Goal: Task Accomplishment & Management: Use online tool/utility

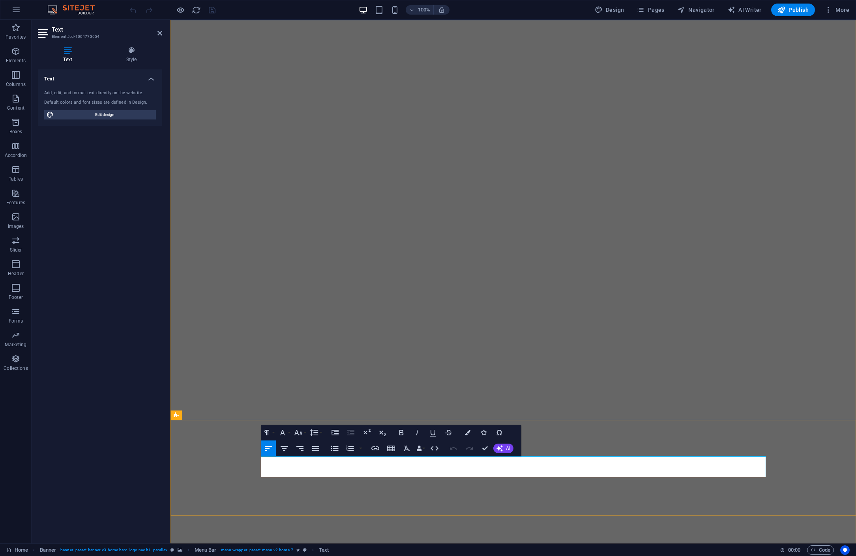
drag, startPoint x: 496, startPoint y: 464, endPoint x: 463, endPoint y: 465, distance: 32.4
drag, startPoint x: 591, startPoint y: 464, endPoint x: 582, endPoint y: 465, distance: 9.2
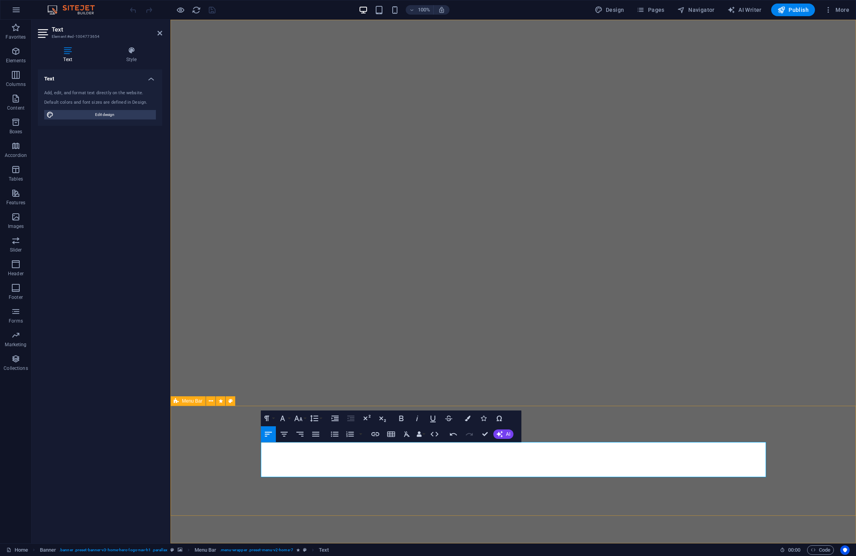
drag, startPoint x: 297, startPoint y: 464, endPoint x: 260, endPoint y: 465, distance: 37.5
click at [792, 10] on span "Publish" at bounding box center [792, 10] width 31 height 8
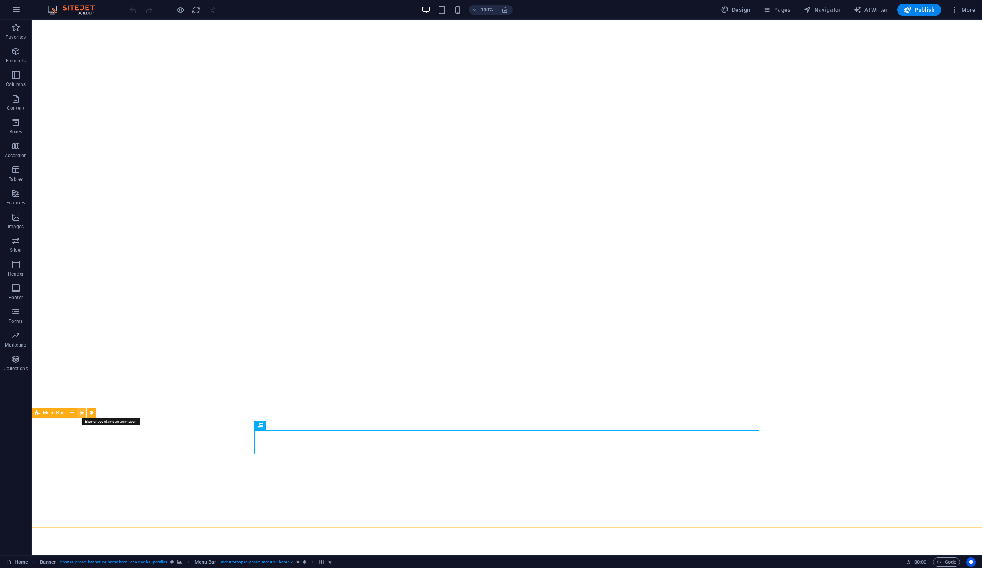
click at [82, 414] on icon at bounding box center [82, 413] width 4 height 8
select select "fade"
select select "s"
select select "onload"
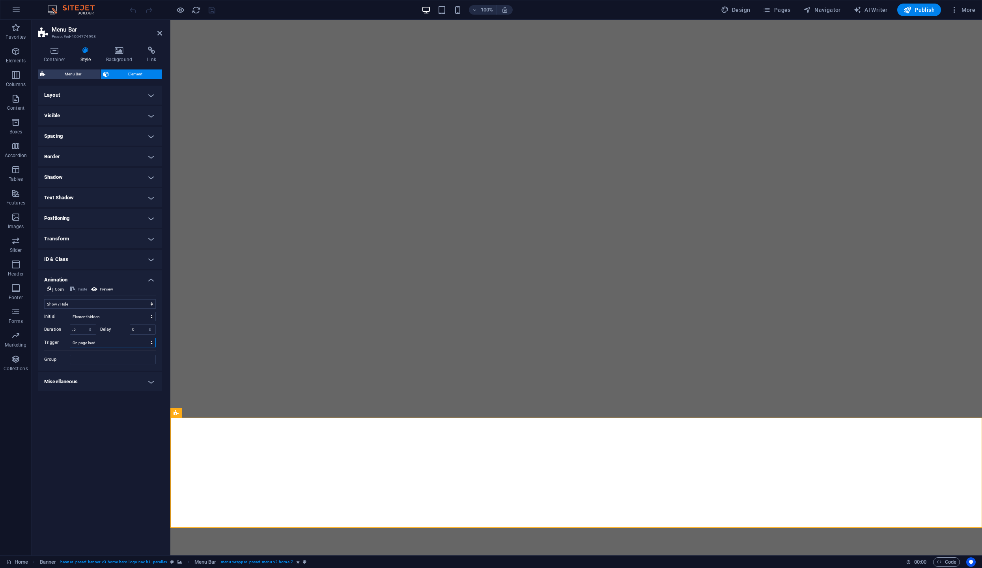
click at [110, 344] on select "No automatic trigger On page load Element scrolled into view" at bounding box center [113, 342] width 86 height 9
click at [70, 338] on select "No automatic trigger On page load Element scrolled into view" at bounding box center [113, 342] width 86 height 9
click at [112, 344] on select "No automatic trigger On page load Element scrolled into view" at bounding box center [113, 342] width 86 height 9
select select "onload"
click at [70, 338] on select "No automatic trigger On page load Element scrolled into view" at bounding box center [113, 342] width 86 height 9
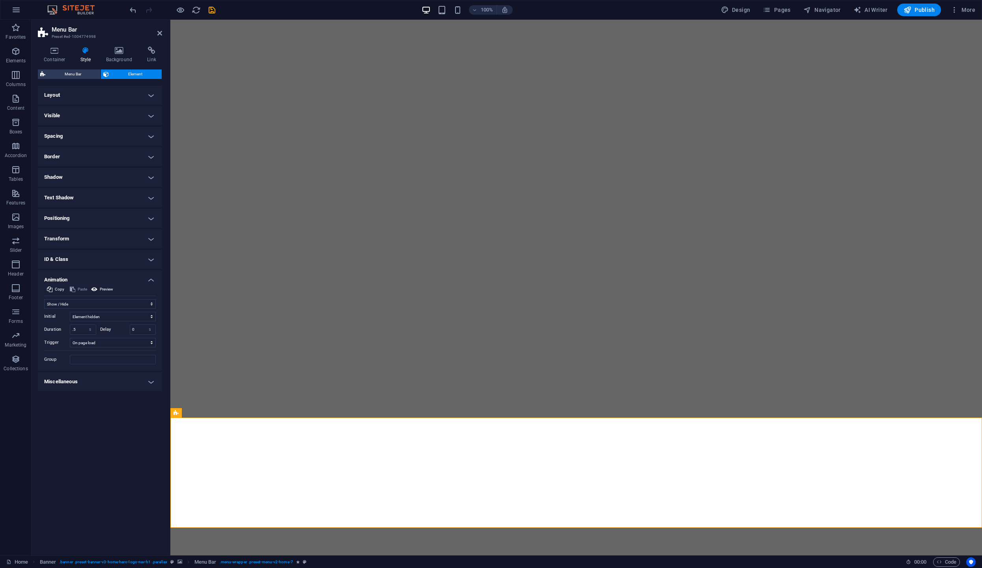
click at [141, 381] on h4 "Miscellaneous" at bounding box center [100, 381] width 124 height 19
click at [113, 359] on input "Group" at bounding box center [113, 359] width 86 height 9
click at [99, 288] on button "Preview" at bounding box center [102, 288] width 24 height 9
click at [102, 290] on span "Preview" at bounding box center [106, 288] width 13 height 9
click at [94, 289] on icon at bounding box center [94, 288] width 6 height 9
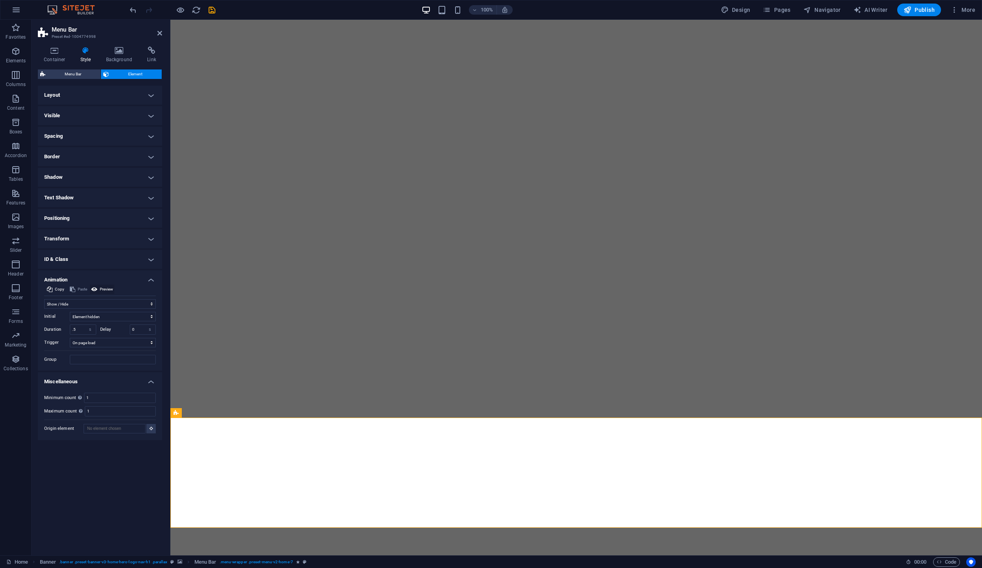
click at [94, 289] on icon at bounding box center [94, 288] width 6 height 9
click at [94, 288] on icon at bounding box center [94, 288] width 6 height 9
click at [95, 289] on icon at bounding box center [94, 288] width 6 height 9
click at [54, 57] on h4 "Container" at bounding box center [56, 55] width 37 height 17
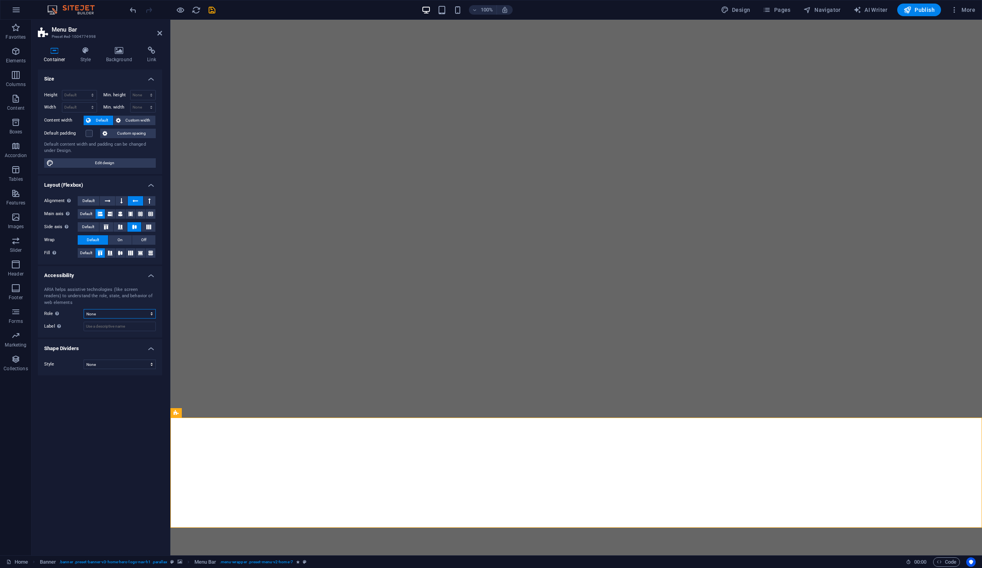
click at [151, 311] on select "None Alert Article Banner Comment Complementary Dialog Footer Header Marquee Pr…" at bounding box center [120, 313] width 72 height 9
click at [107, 200] on icon at bounding box center [108, 200] width 6 height 9
click at [88, 56] on h4 "Style" at bounding box center [88, 55] width 26 height 17
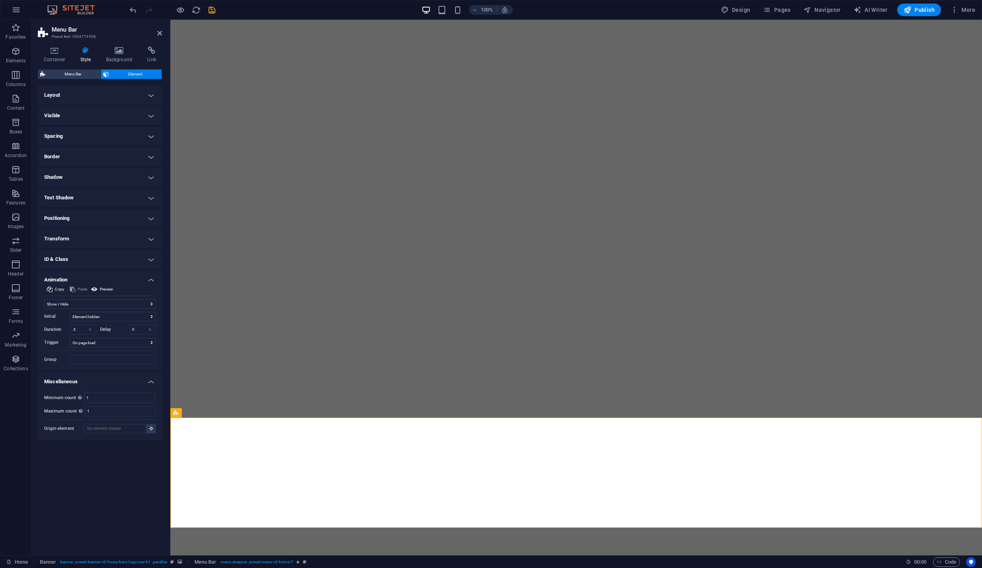
click at [151, 95] on h4 "Layout" at bounding box center [100, 95] width 124 height 19
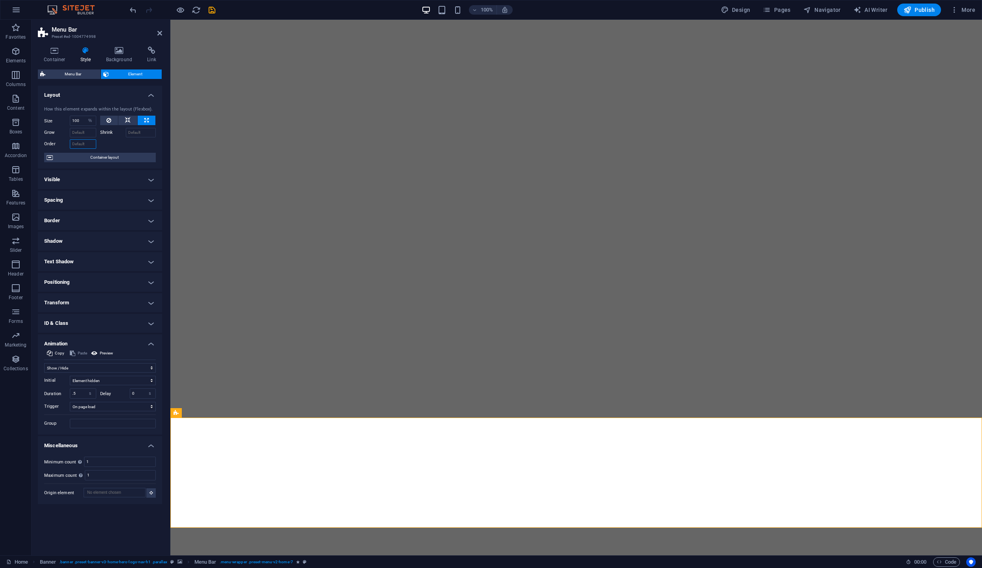
click at [84, 143] on input "Order" at bounding box center [83, 143] width 26 height 9
click at [209, 9] on icon "save" at bounding box center [212, 10] width 9 height 9
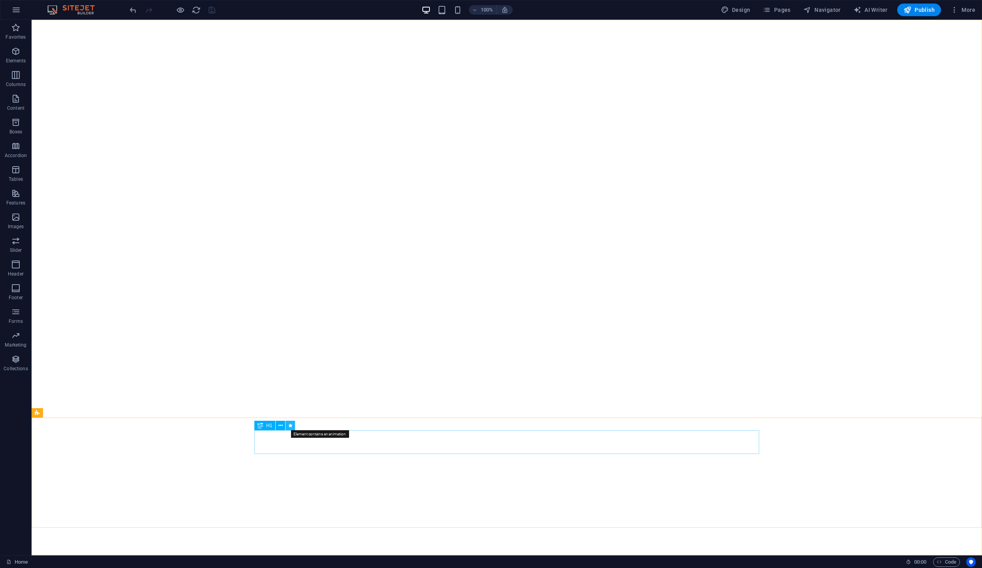
click at [290, 425] on icon at bounding box center [290, 425] width 4 height 8
select select "fade"
select select "s"
select select "onload"
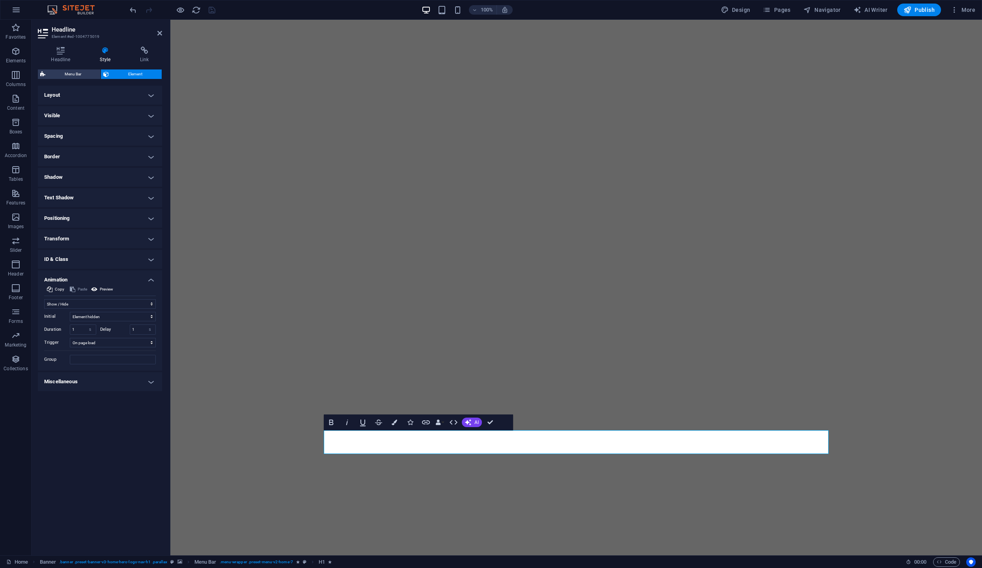
click at [148, 94] on h4 "Layout" at bounding box center [100, 95] width 124 height 19
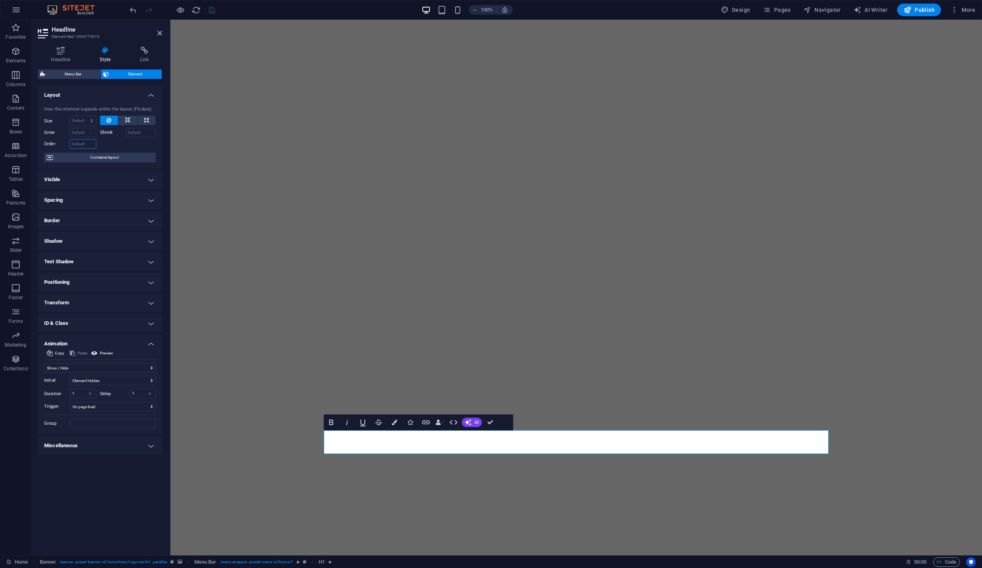
click at [88, 143] on input "Order" at bounding box center [83, 143] width 26 height 9
type input "0"
drag, startPoint x: 367, startPoint y: 503, endPoint x: 196, endPoint y: 484, distance: 172.0
click at [367, 503] on icon at bounding box center [367, 504] width 4 height 8
select select "fade"
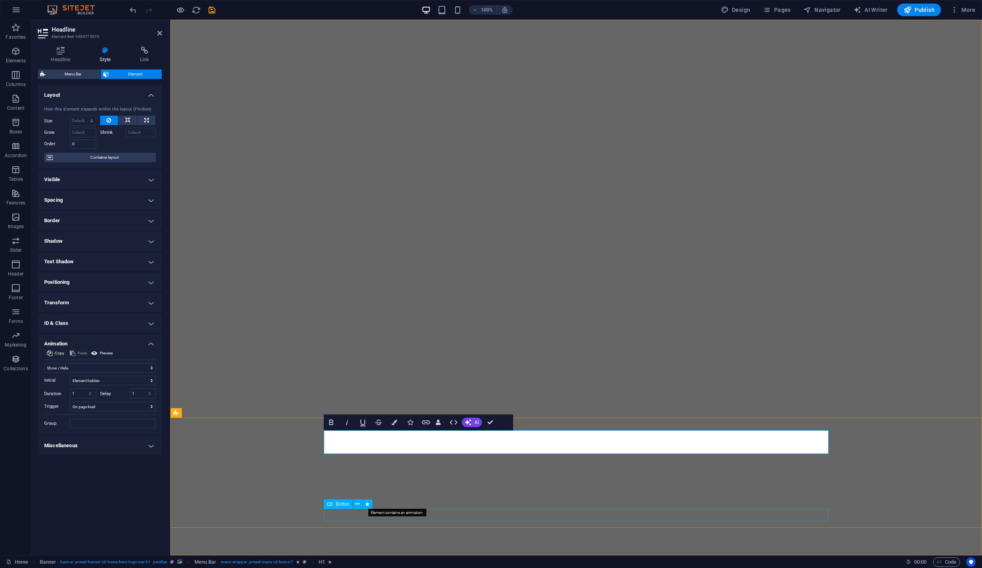
select select "s"
select select "scroll"
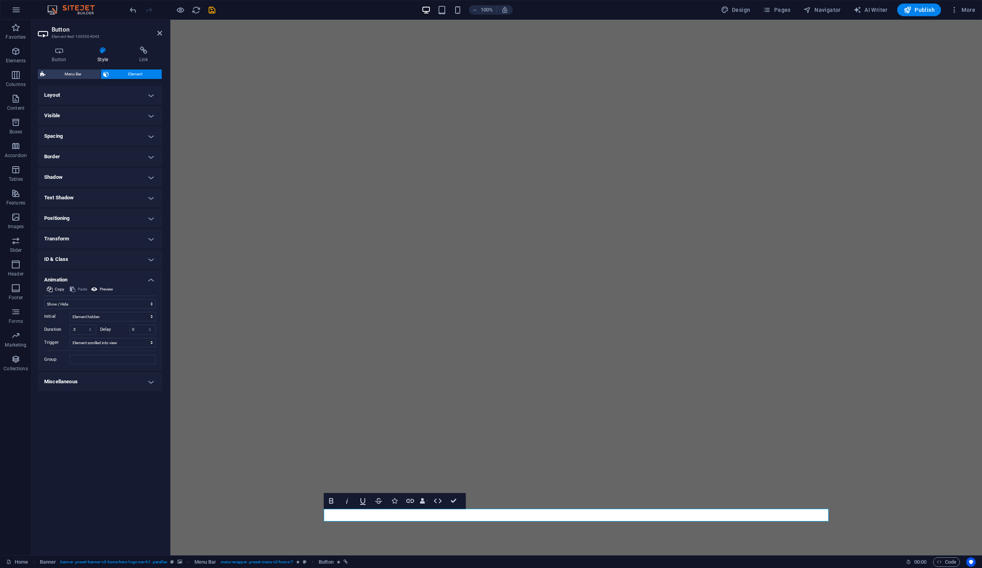
click at [148, 95] on h4 "Layout" at bounding box center [100, 95] width 124 height 19
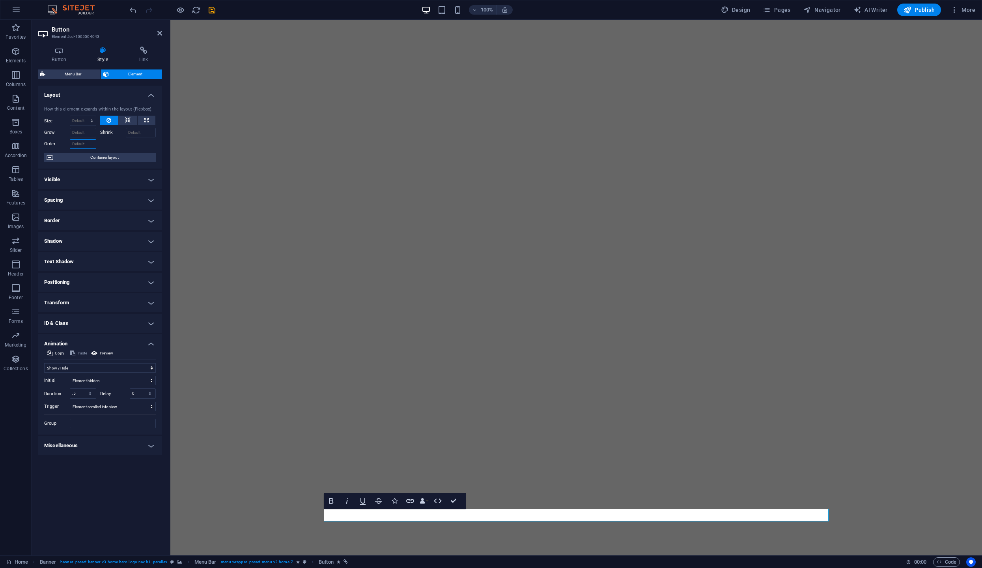
click at [84, 147] on input "Order" at bounding box center [83, 143] width 26 height 9
type input "1"
click at [210, 11] on icon "save" at bounding box center [212, 10] width 9 height 9
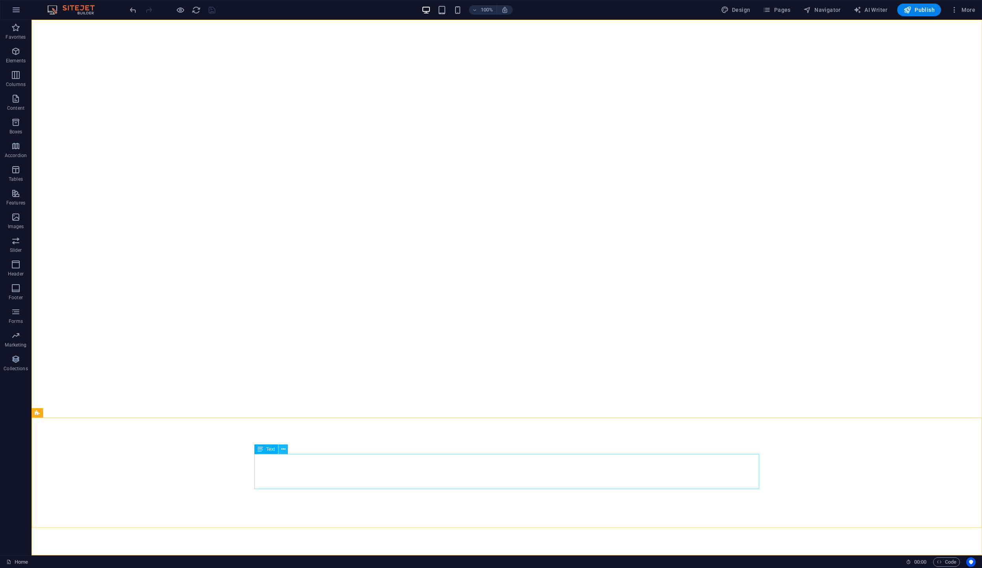
click at [282, 449] on icon at bounding box center [283, 449] width 4 height 8
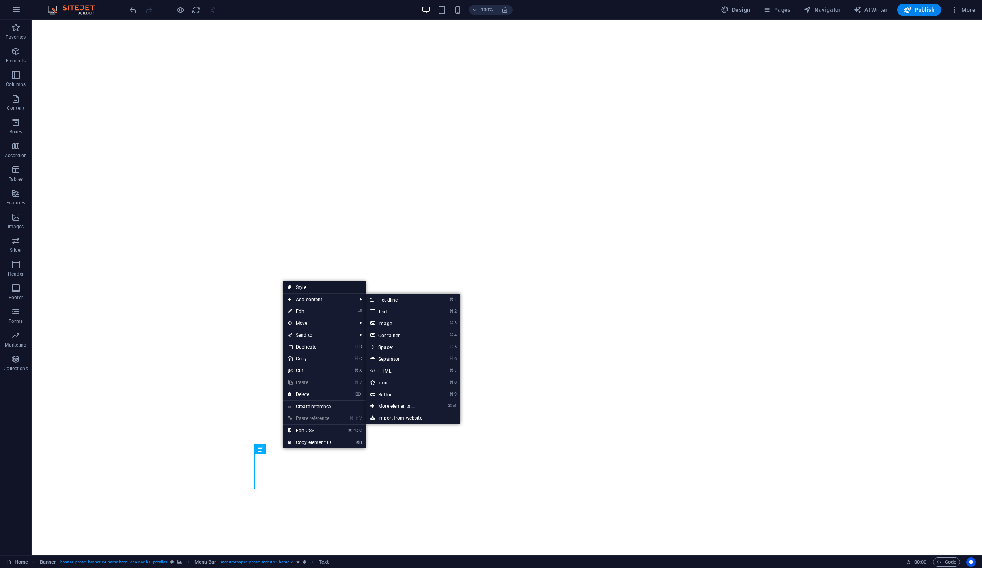
click at [305, 289] on link "Style" at bounding box center [324, 287] width 82 height 12
select select "%"
select select "fade"
select select "s"
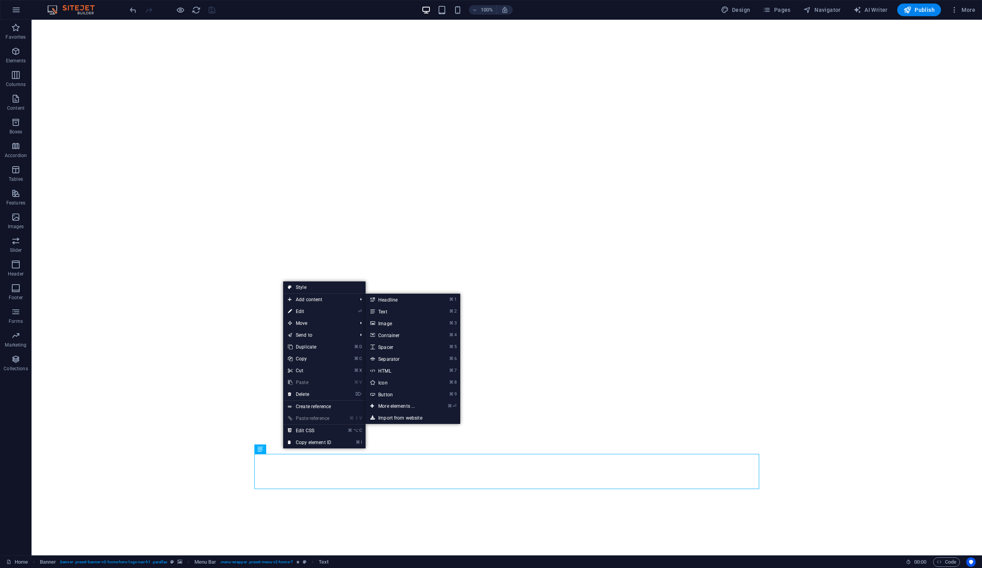
select select "onload"
select select "rem"
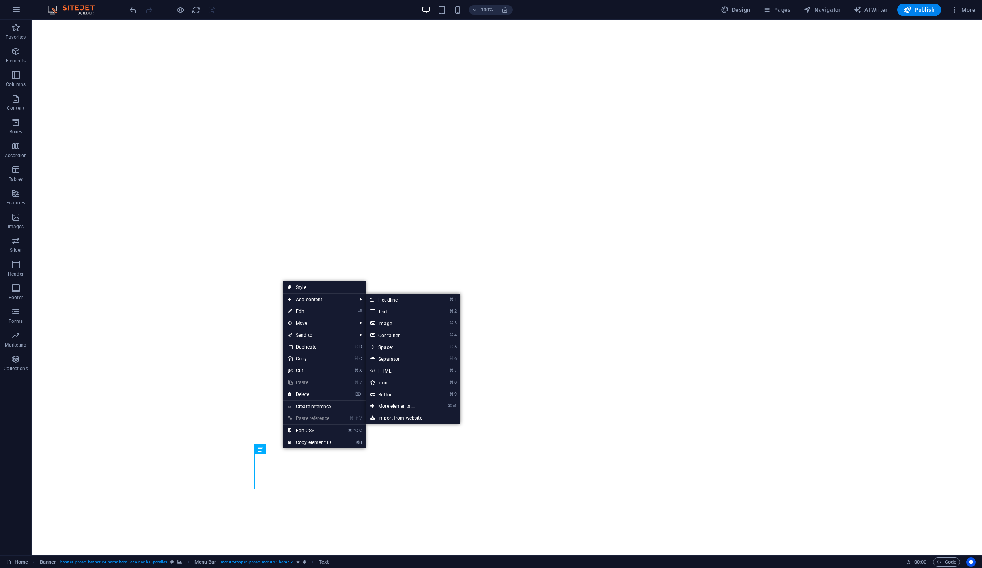
select select "preset-menu-v2-home-7"
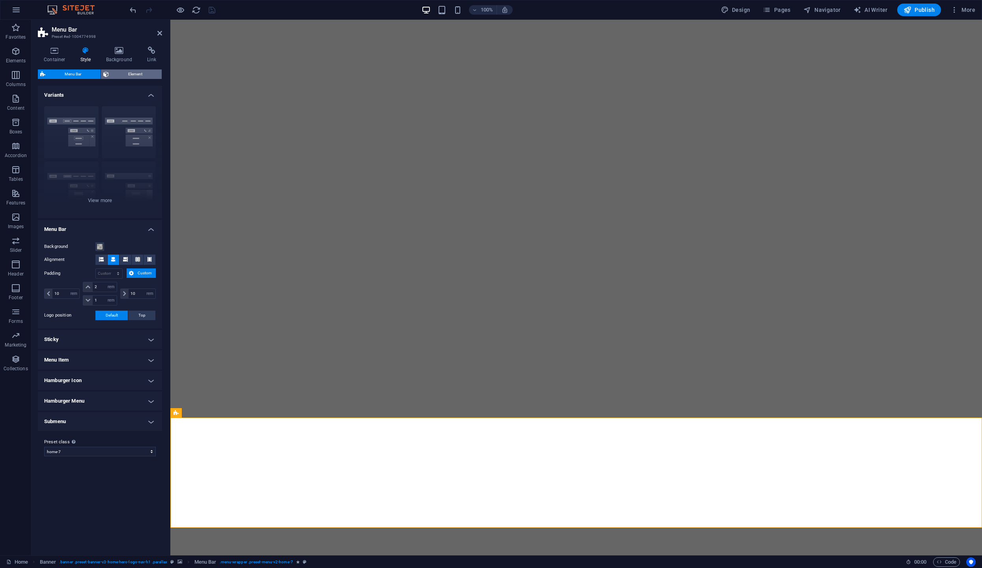
click at [132, 73] on span "Element" at bounding box center [135, 73] width 48 height 9
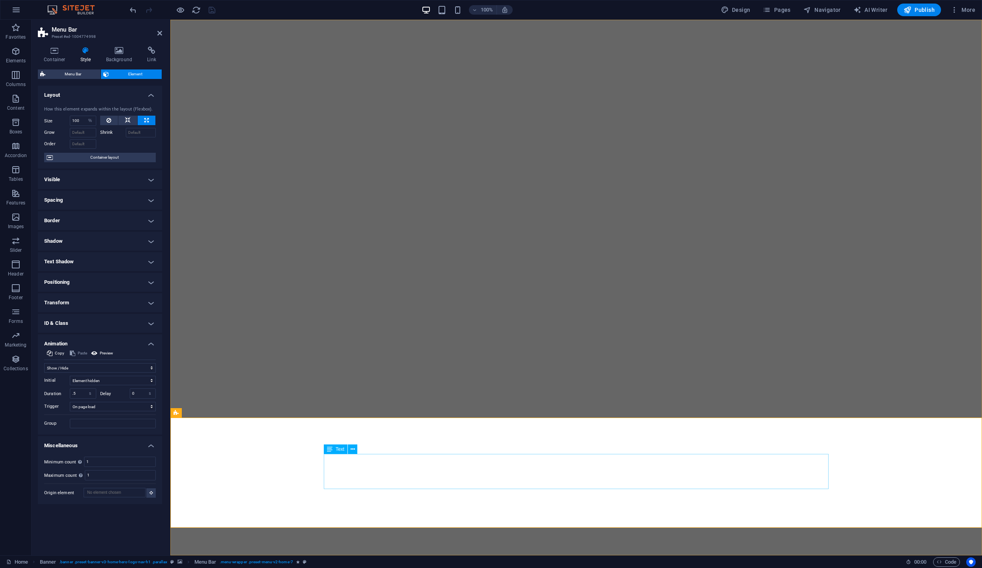
click at [330, 450] on icon at bounding box center [330, 448] width 6 height 9
click at [330, 452] on icon at bounding box center [330, 448] width 6 height 9
click at [330, 451] on icon at bounding box center [330, 448] width 6 height 9
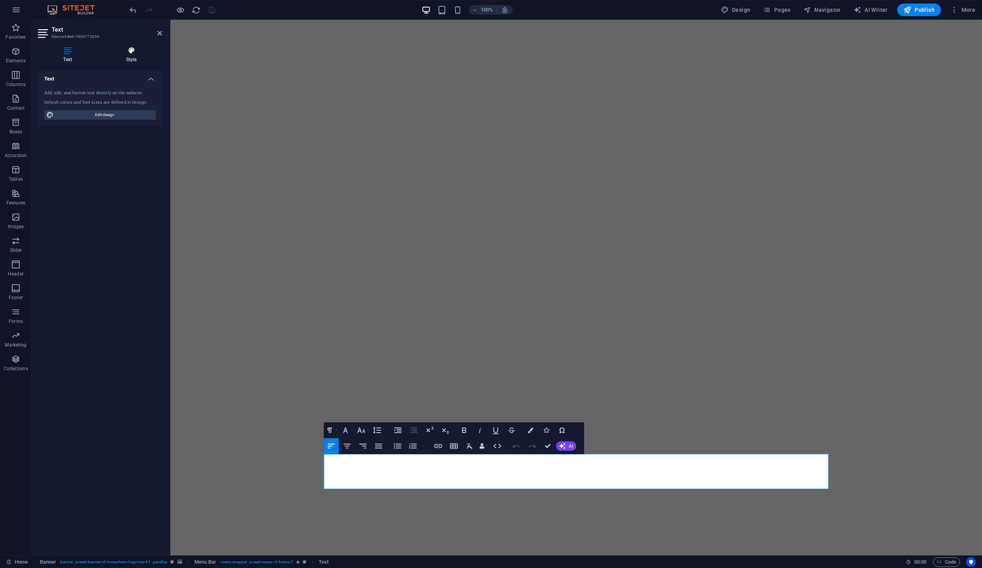
click at [128, 55] on h4 "Style" at bounding box center [132, 55] width 62 height 17
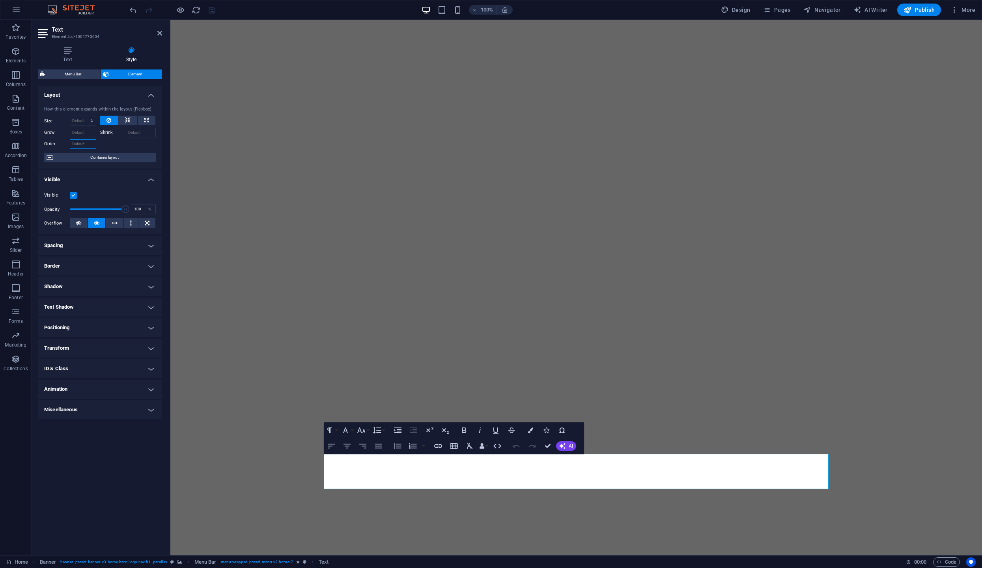
click at [83, 145] on input "Order" at bounding box center [83, 143] width 26 height 9
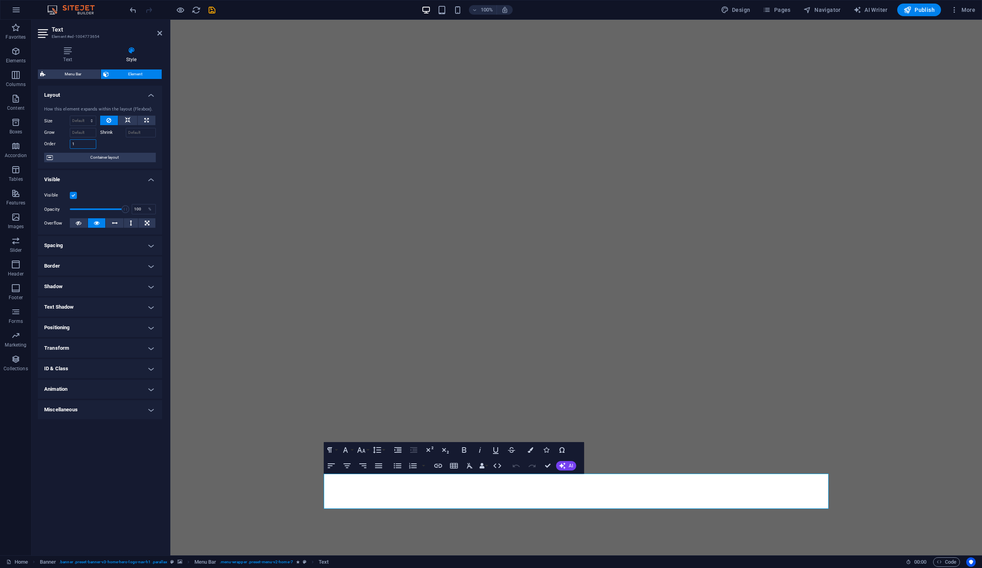
type input "1"
click at [147, 387] on h4 "Animation" at bounding box center [100, 389] width 124 height 19
click at [136, 413] on select "Don't animate Show / Hide Slide up/down Zoom in/out Slide left to right Slide r…" at bounding box center [100, 412] width 112 height 9
select select "fade"
click at [44, 408] on select "Don't animate Show / Hide Slide up/down Zoom in/out Slide left to right Slide r…" at bounding box center [100, 412] width 112 height 9
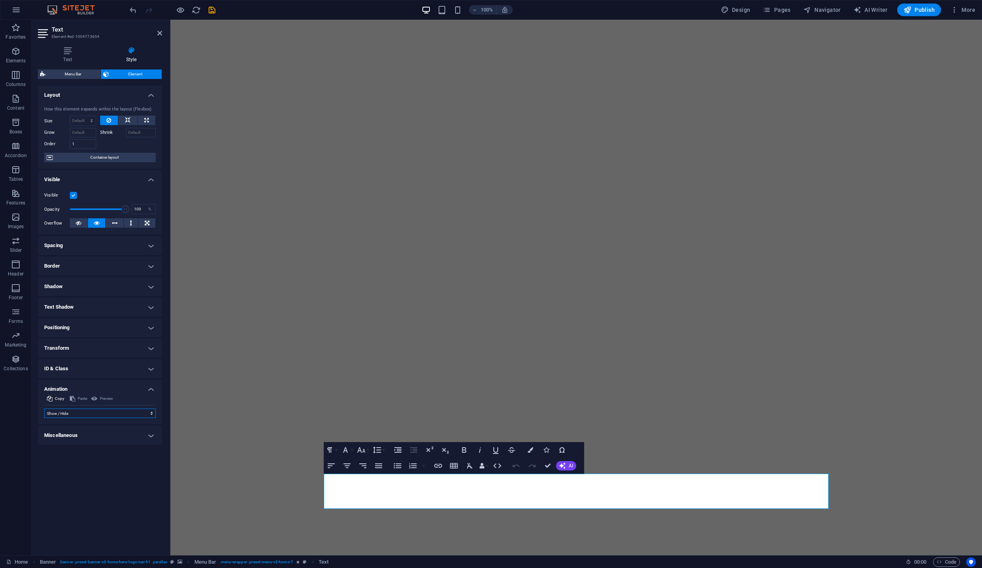
select select "scroll"
click at [137, 439] on input "0" at bounding box center [143, 438] width 26 height 9
type input "1"
click at [142, 451] on select "No automatic trigger On page load Element scrolled into view" at bounding box center [113, 451] width 86 height 9
select select "onload"
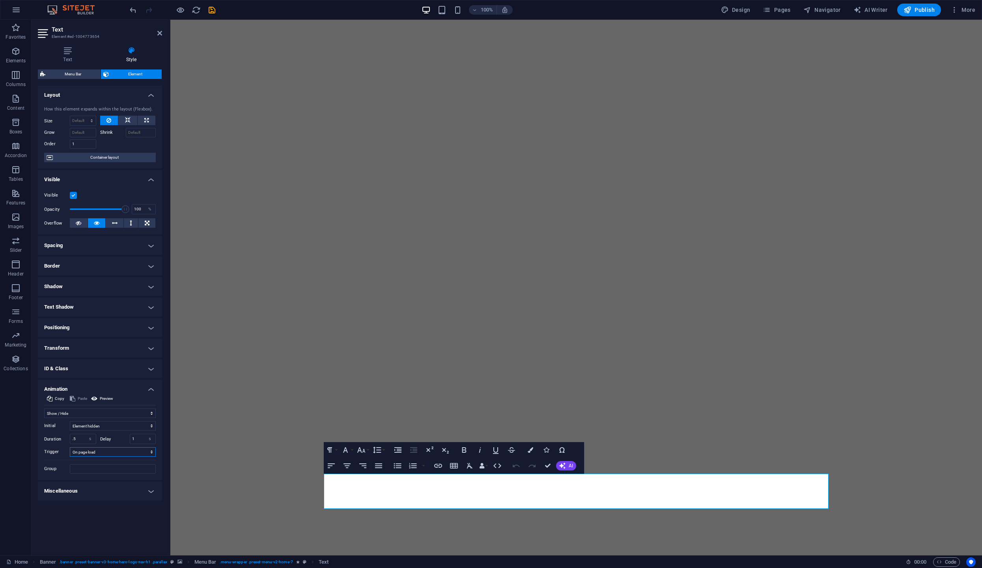
click at [70, 447] on select "No automatic trigger On page load Element scrolled into view" at bounding box center [113, 451] width 86 height 9
click at [127, 119] on icon at bounding box center [128, 120] width 6 height 9
click at [212, 11] on icon "save" at bounding box center [212, 10] width 9 height 9
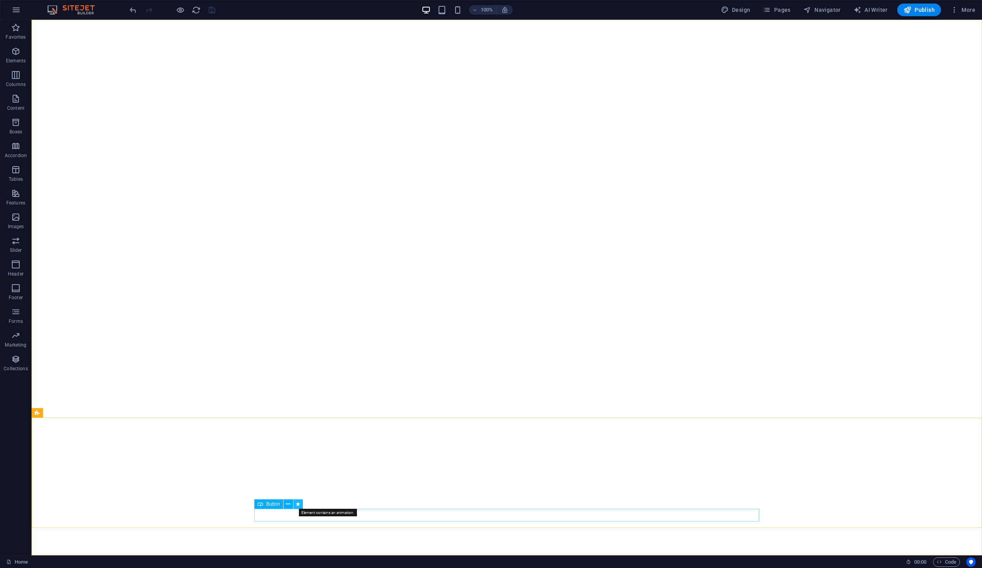
click at [296, 503] on icon at bounding box center [298, 504] width 4 height 8
select select "fade"
select select "s"
select select "scroll"
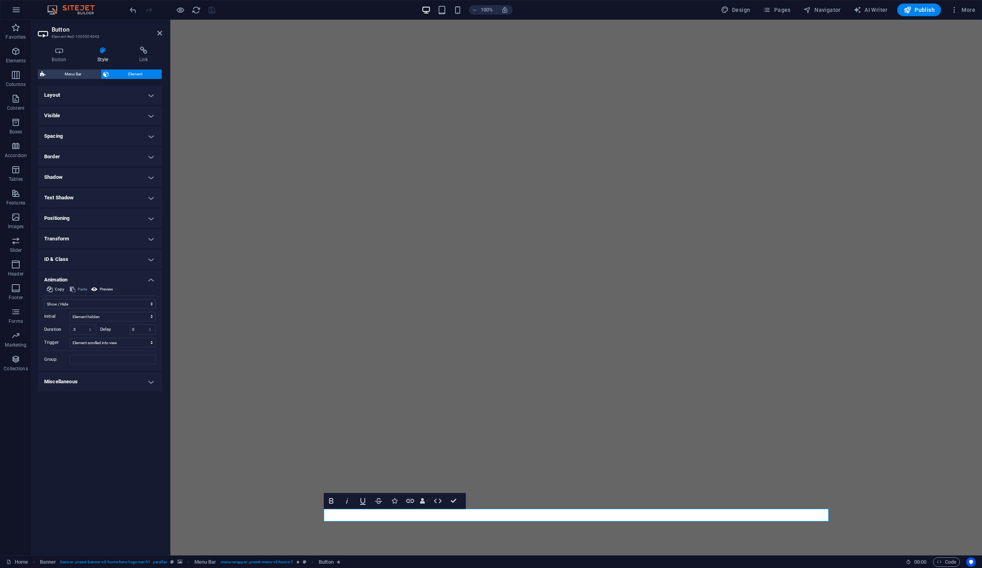
click at [151, 96] on h4 "Layout" at bounding box center [100, 95] width 124 height 19
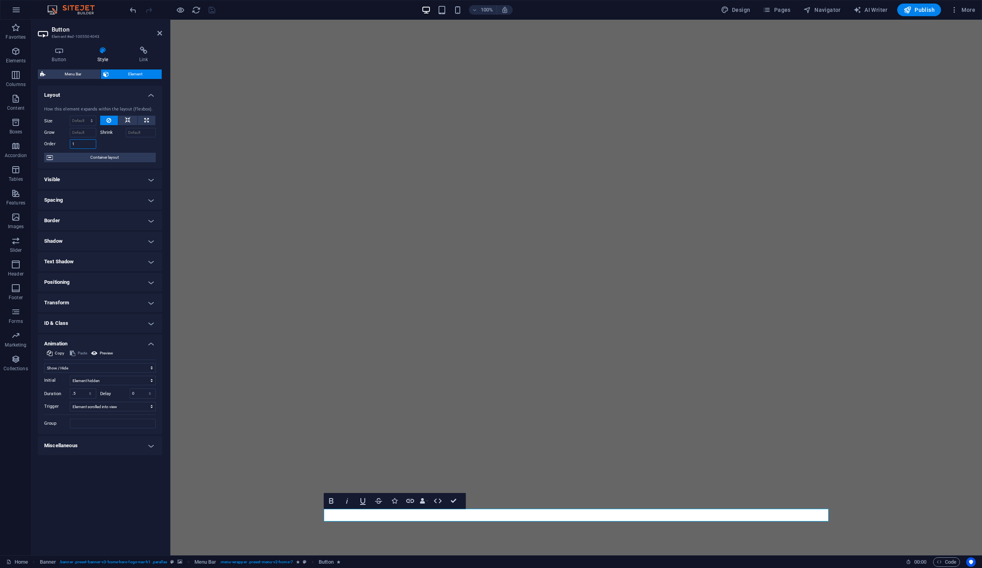
drag, startPoint x: 80, startPoint y: 142, endPoint x: 65, endPoint y: 142, distance: 14.2
click at [66, 142] on div "Order 1" at bounding box center [70, 143] width 52 height 9
type input "2"
click at [131, 393] on input "0" at bounding box center [143, 393] width 26 height 9
type input "1"
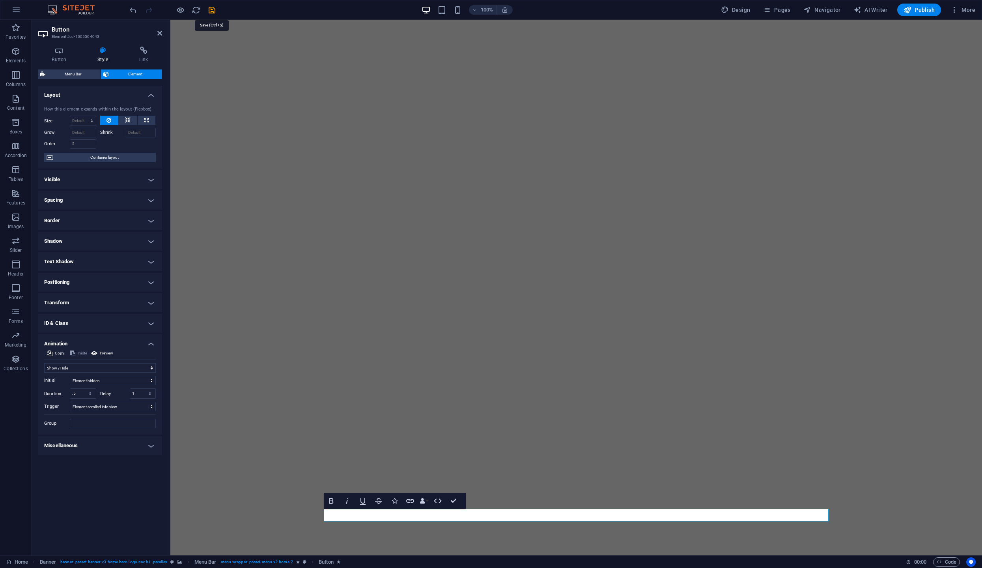
click at [211, 10] on icon "save" at bounding box center [212, 10] width 9 height 9
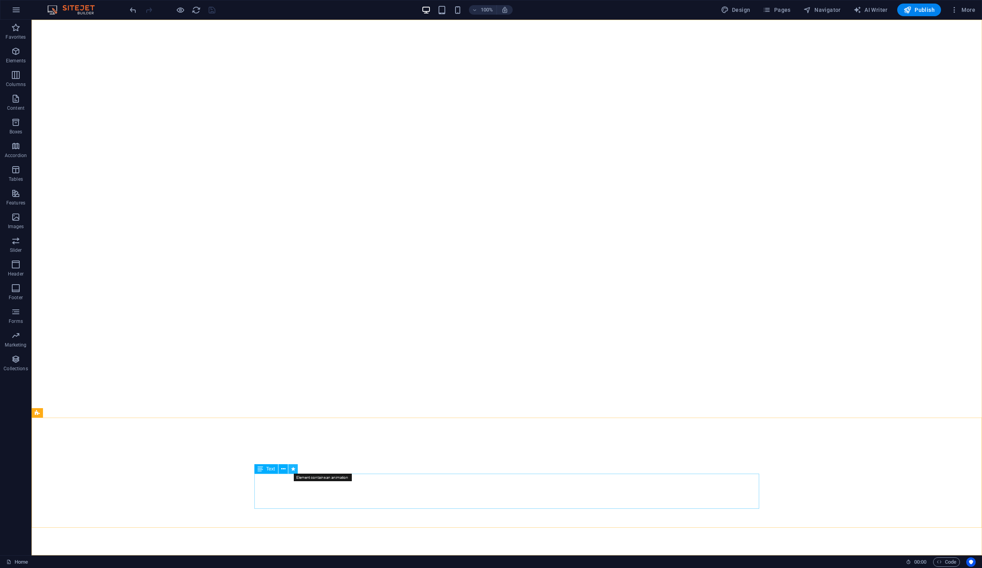
drag, startPoint x: 122, startPoint y: 451, endPoint x: 293, endPoint y: 470, distance: 171.6
click at [293, 470] on icon at bounding box center [293, 469] width 4 height 8
select select "fade"
select select "s"
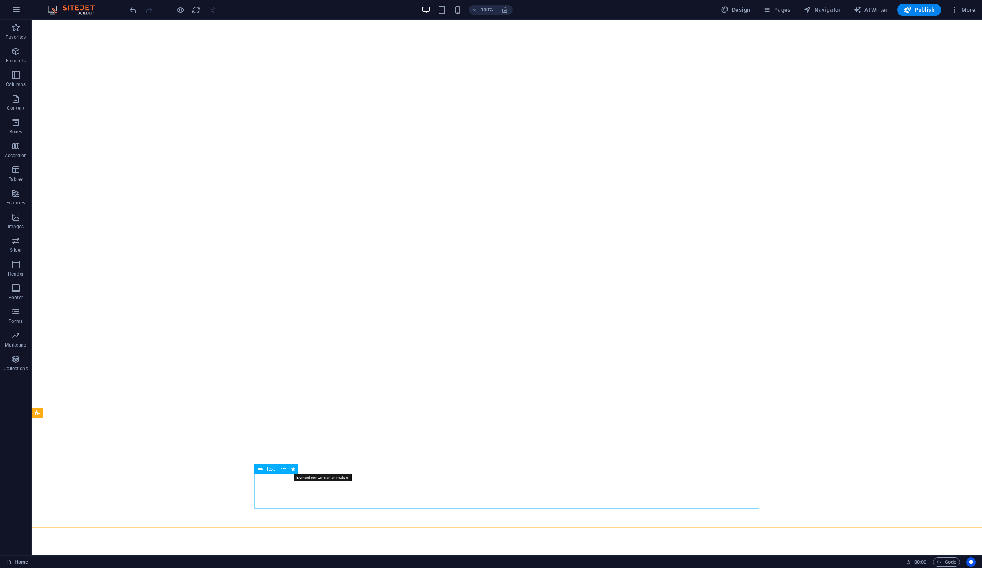
select select "onload"
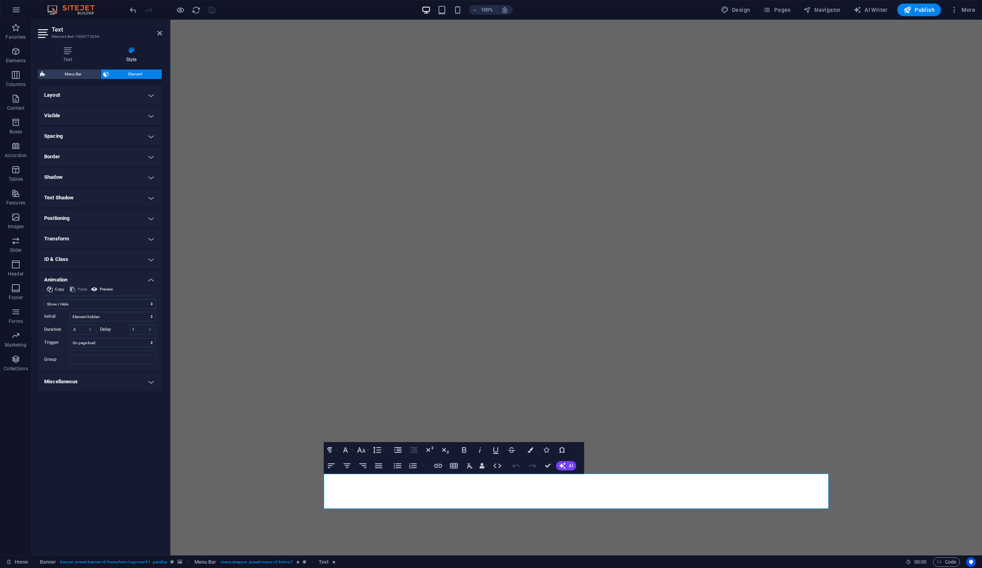
click at [148, 97] on h4 "Layout" at bounding box center [100, 95] width 124 height 19
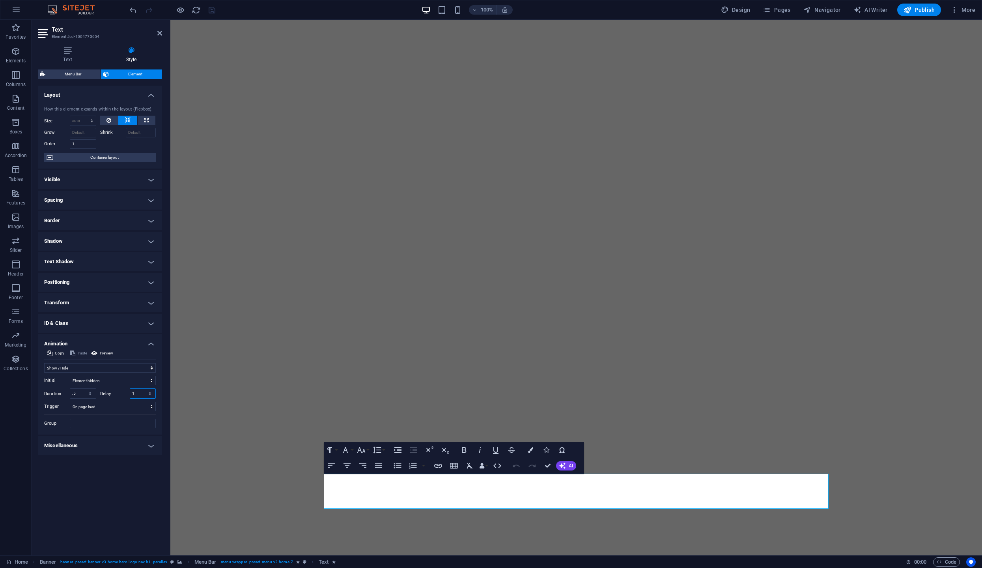
drag, startPoint x: 133, startPoint y: 393, endPoint x: 123, endPoint y: 393, distance: 10.3
click at [123, 393] on div "Delay 1 s ms" at bounding box center [128, 393] width 56 height 10
type input "0"
type input ".5"
click at [212, 7] on icon "save" at bounding box center [212, 10] width 9 height 9
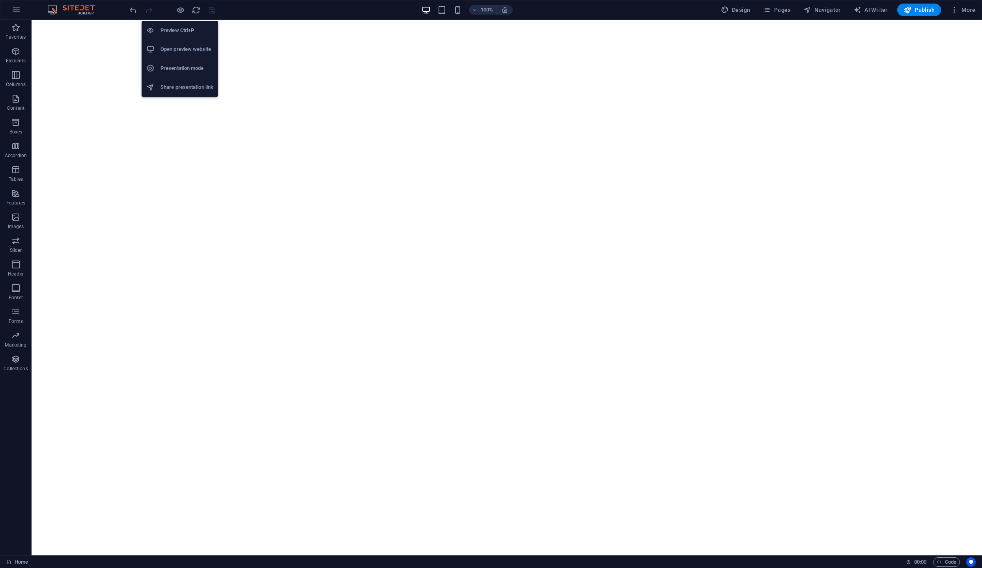
click at [177, 27] on h6 "Preview Ctrl+P" at bounding box center [187, 30] width 53 height 9
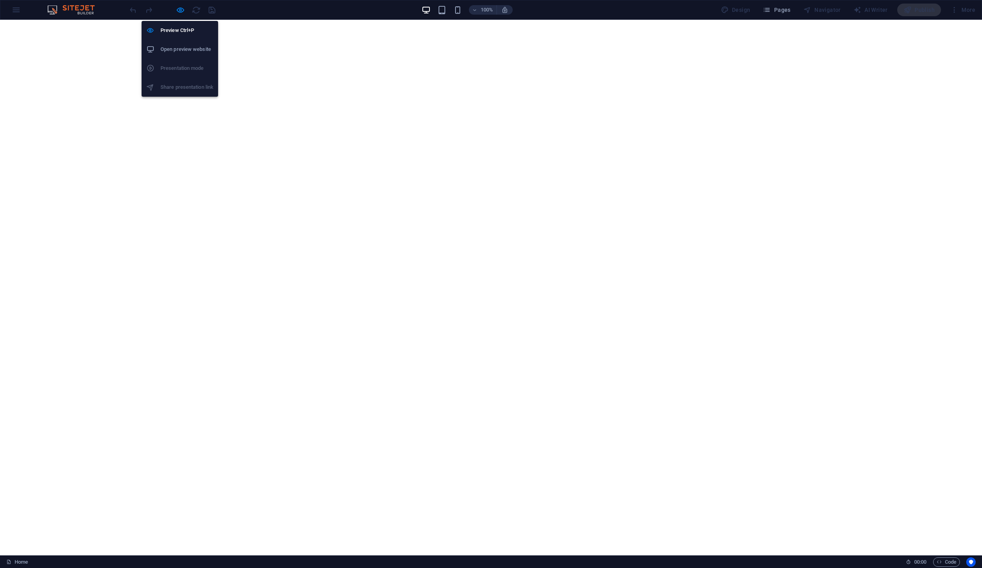
click at [178, 47] on h6 "Open preview website" at bounding box center [187, 49] width 53 height 9
click at [180, 11] on icon "button" at bounding box center [180, 10] width 9 height 9
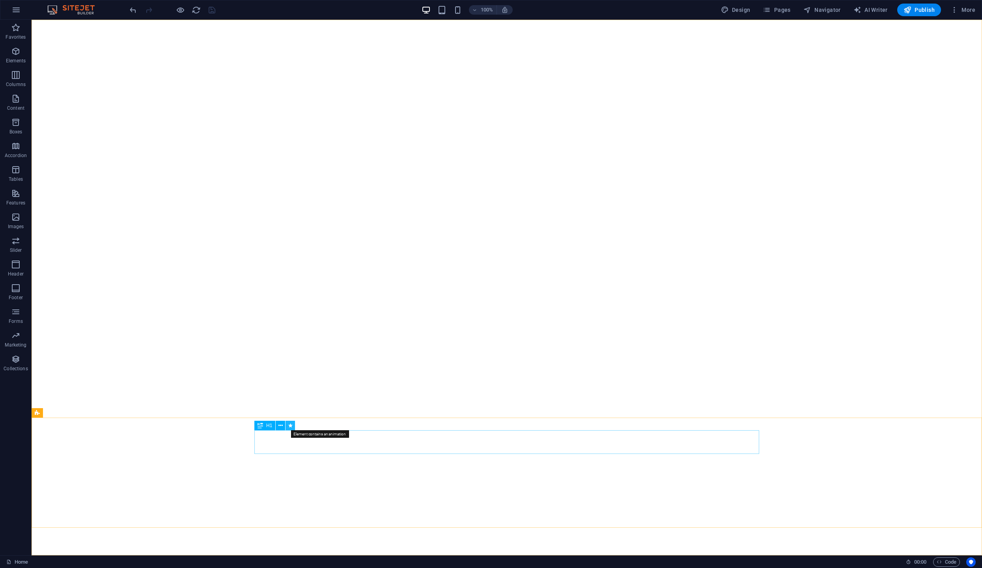
click at [291, 426] on icon at bounding box center [290, 425] width 4 height 8
select select "fade"
select select "s"
select select "onload"
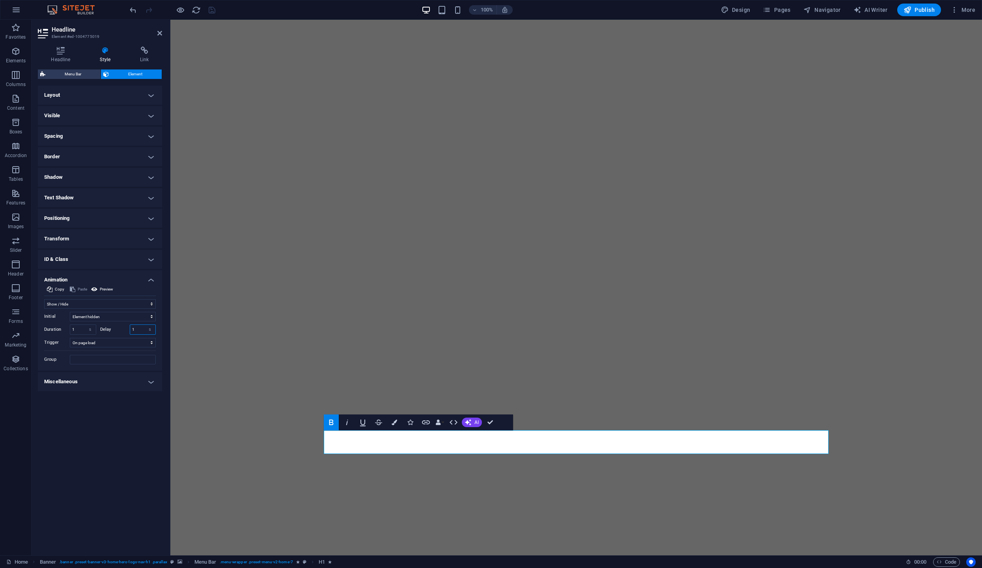
drag, startPoint x: 137, startPoint y: 329, endPoint x: 148, endPoint y: 329, distance: 11.4
click at [137, 329] on input "1" at bounding box center [143, 329] width 26 height 9
type input "0"
click at [80, 327] on input "1" at bounding box center [83, 329] width 26 height 9
type input "5"
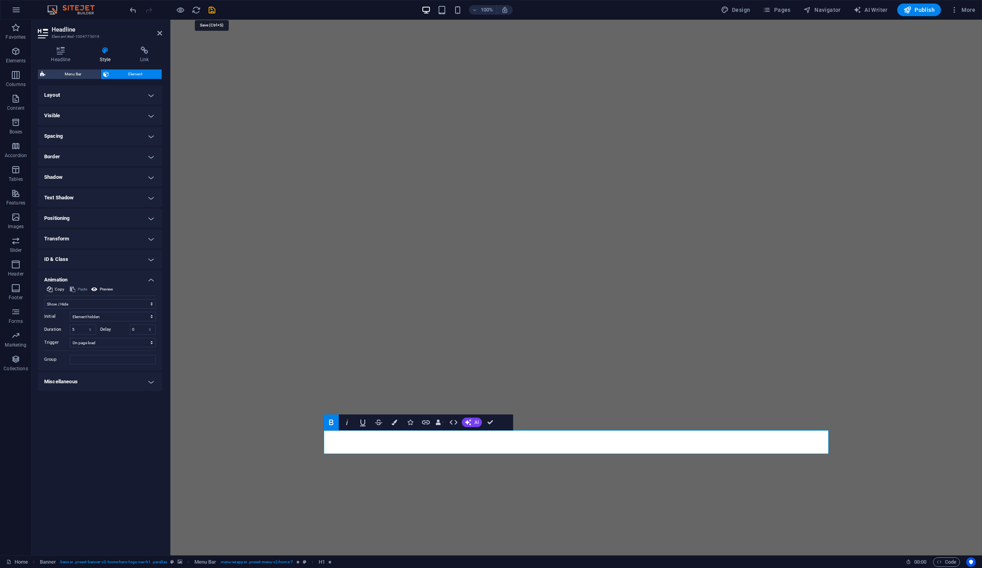
click at [210, 10] on icon "save" at bounding box center [212, 10] width 9 height 9
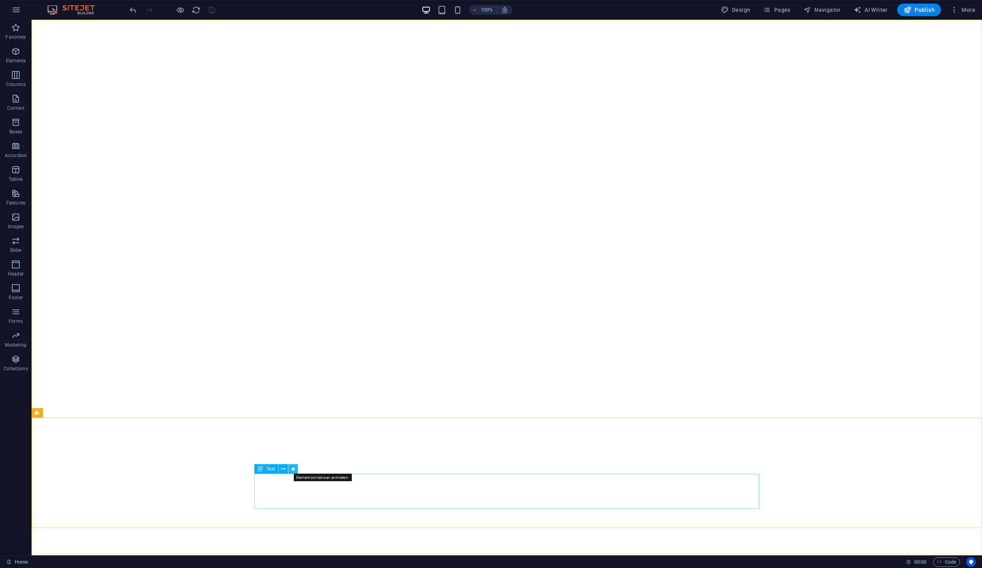
click at [295, 470] on icon at bounding box center [293, 469] width 4 height 8
select select "fade"
select select "s"
select select "onload"
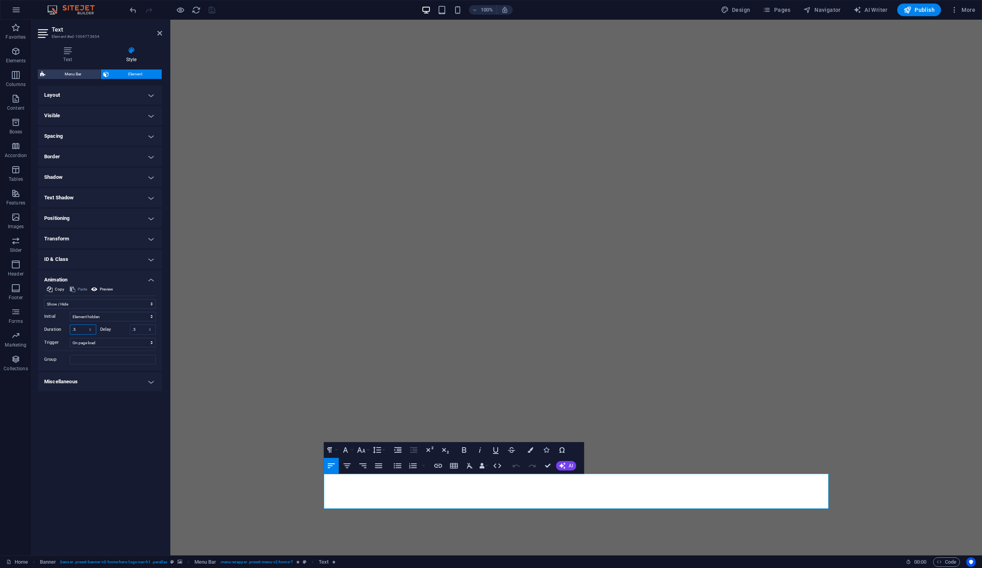
click at [77, 329] on input ".5" at bounding box center [83, 329] width 26 height 9
type input "3.5"
drag, startPoint x: 132, startPoint y: 330, endPoint x: 146, endPoint y: 330, distance: 13.8
click at [132, 330] on input ".5" at bounding box center [143, 329] width 26 height 9
type input "1.5"
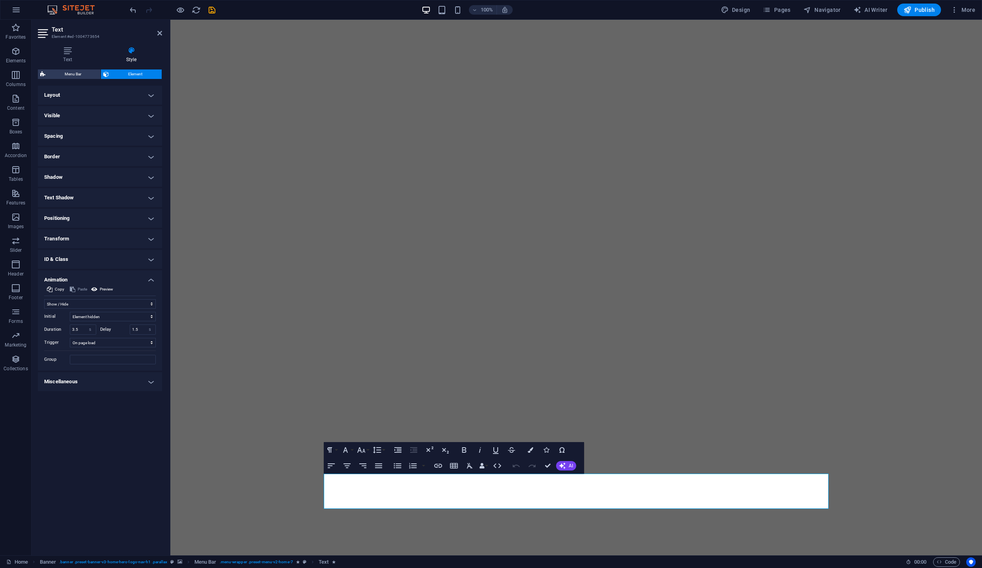
click at [154, 95] on h4 "Layout" at bounding box center [100, 95] width 124 height 19
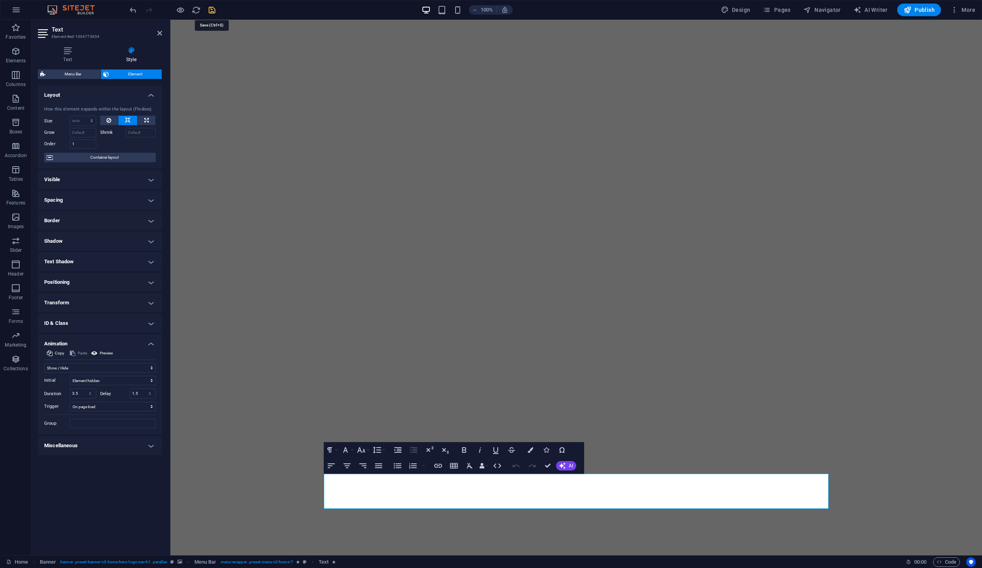
click at [210, 10] on icon "save" at bounding box center [212, 10] width 9 height 9
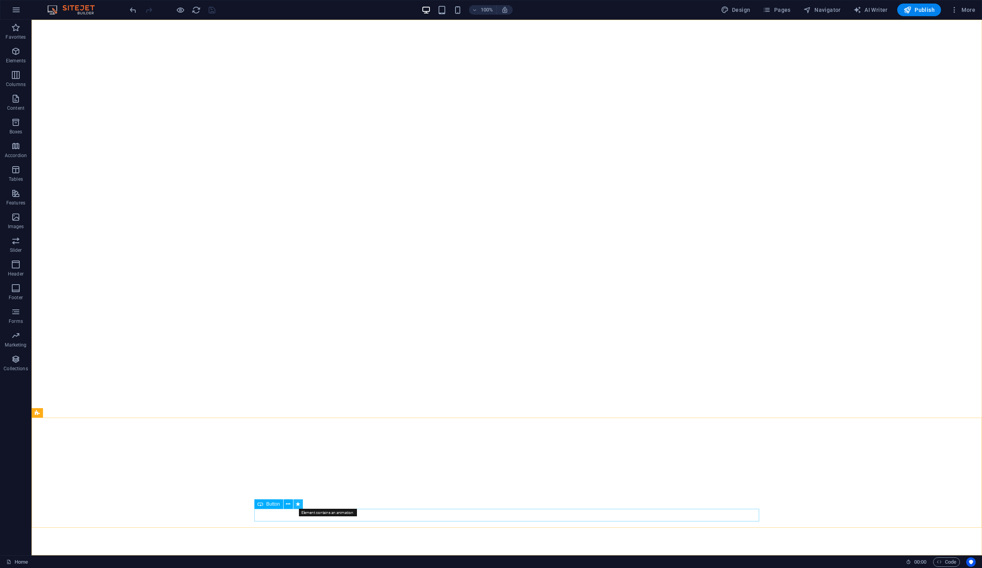
click at [297, 505] on icon at bounding box center [298, 504] width 4 height 8
select select "fade"
select select "s"
select select "scroll"
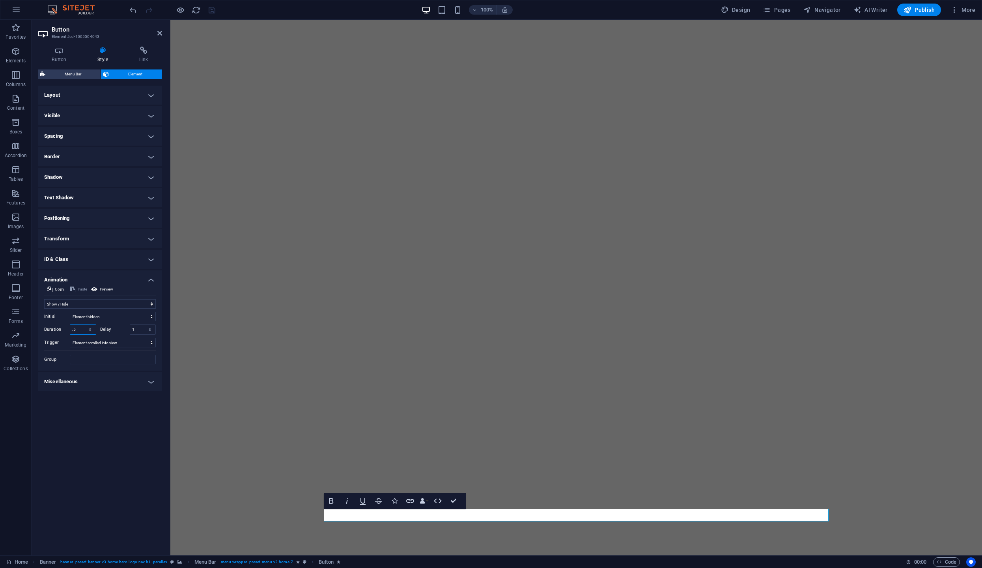
drag, startPoint x: 72, startPoint y: 329, endPoint x: 84, endPoint y: 331, distance: 12.0
click at [72, 329] on input ".5" at bounding box center [83, 329] width 26 height 9
type input "2.5"
drag, startPoint x: 134, startPoint y: 331, endPoint x: 126, endPoint y: 331, distance: 8.3
click at [126, 331] on div "Delay 1 s ms" at bounding box center [128, 329] width 56 height 10
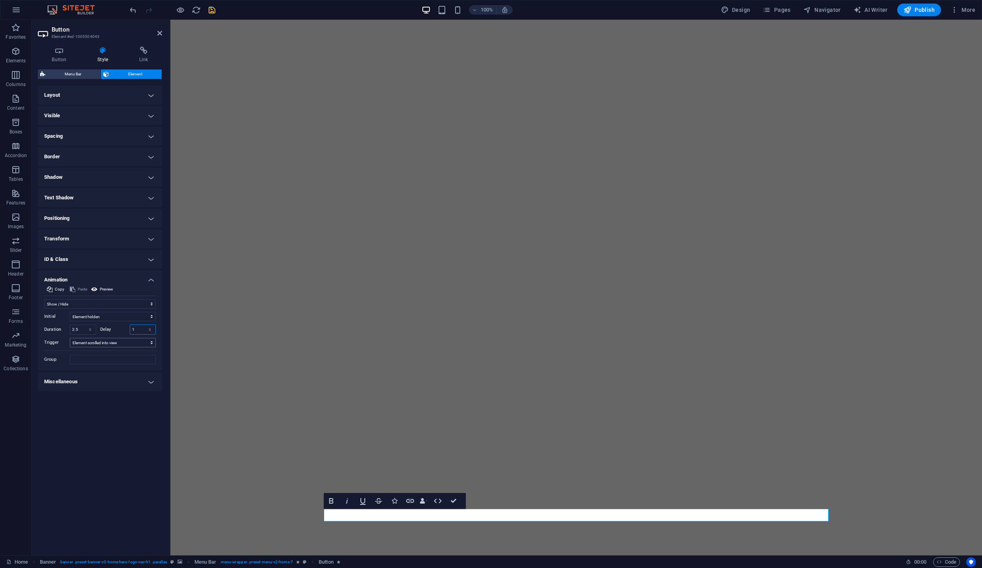
type input "2"
type input "2.5"
click at [150, 95] on h4 "Layout" at bounding box center [100, 95] width 124 height 19
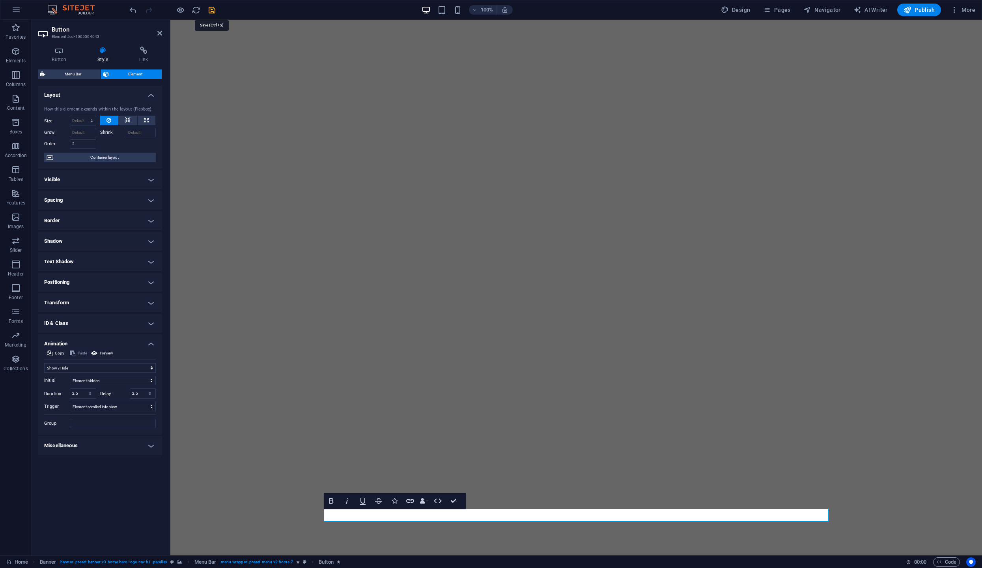
click at [214, 13] on icon "save" at bounding box center [212, 10] width 9 height 9
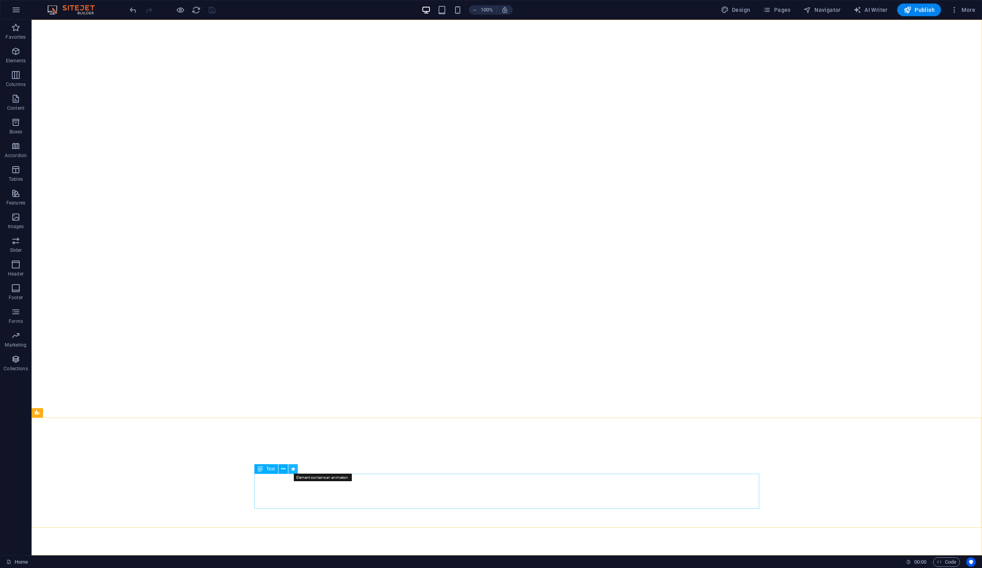
click at [293, 468] on icon at bounding box center [293, 469] width 4 height 8
select select "fade"
select select "s"
select select "onload"
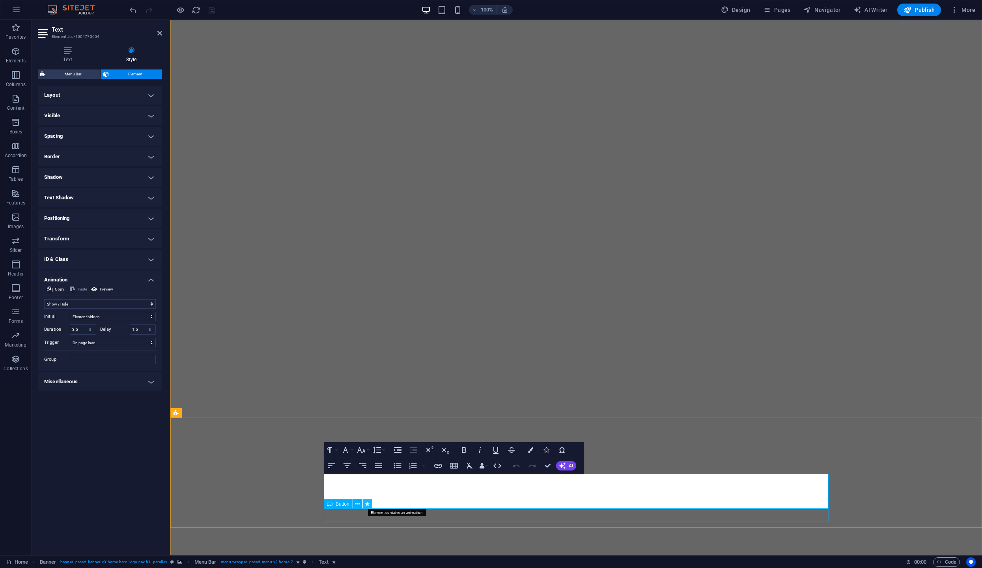
click at [369, 504] on icon at bounding box center [367, 504] width 4 height 8
select select "fade"
select select "s"
select select "scroll"
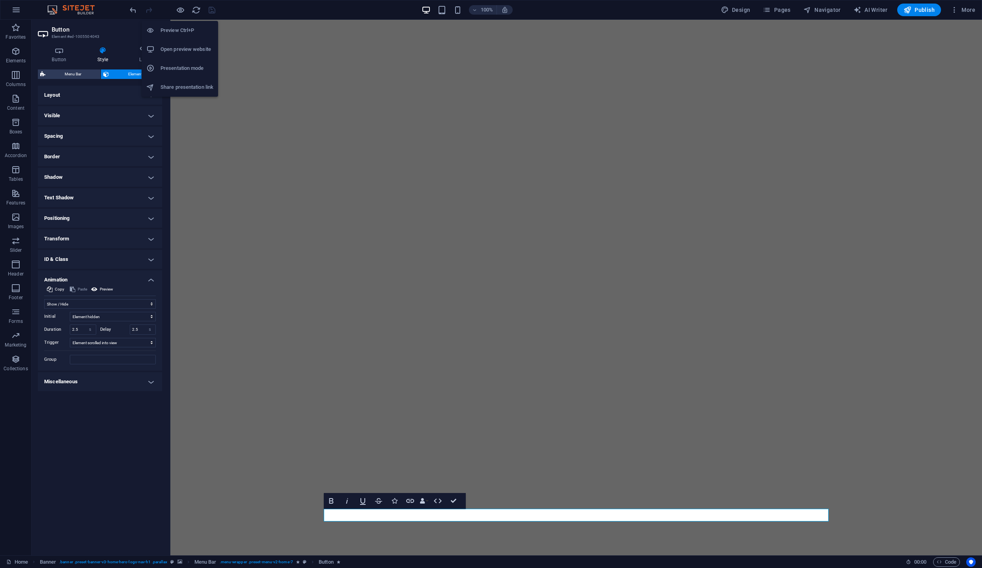
click at [177, 46] on h6 "Open preview website" at bounding box center [187, 49] width 53 height 9
click at [13, 7] on icon "button" at bounding box center [15, 9] width 9 height 9
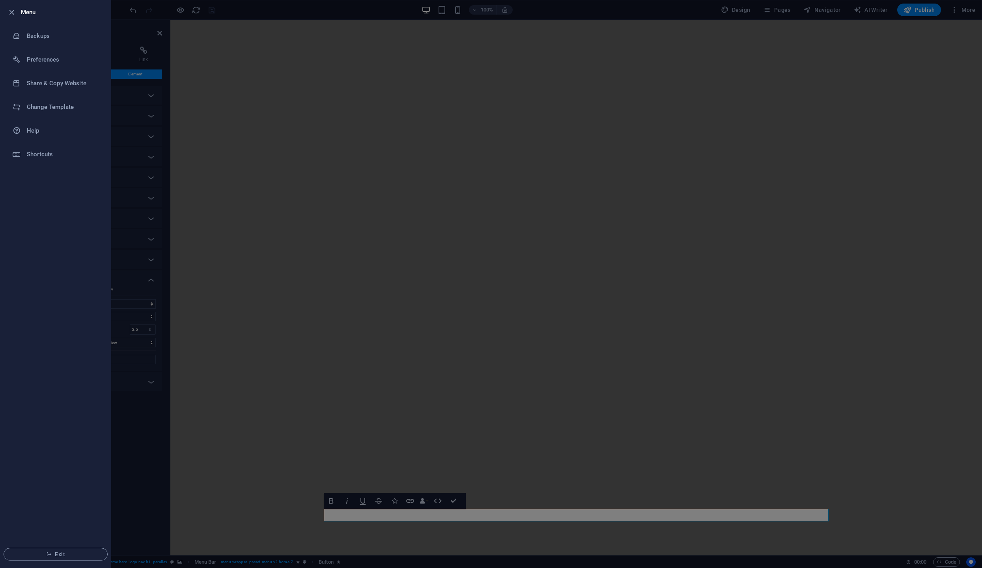
click at [30, 13] on h6 "Menu" at bounding box center [63, 11] width 84 height 9
click at [974, 10] on div at bounding box center [491, 284] width 982 height 568
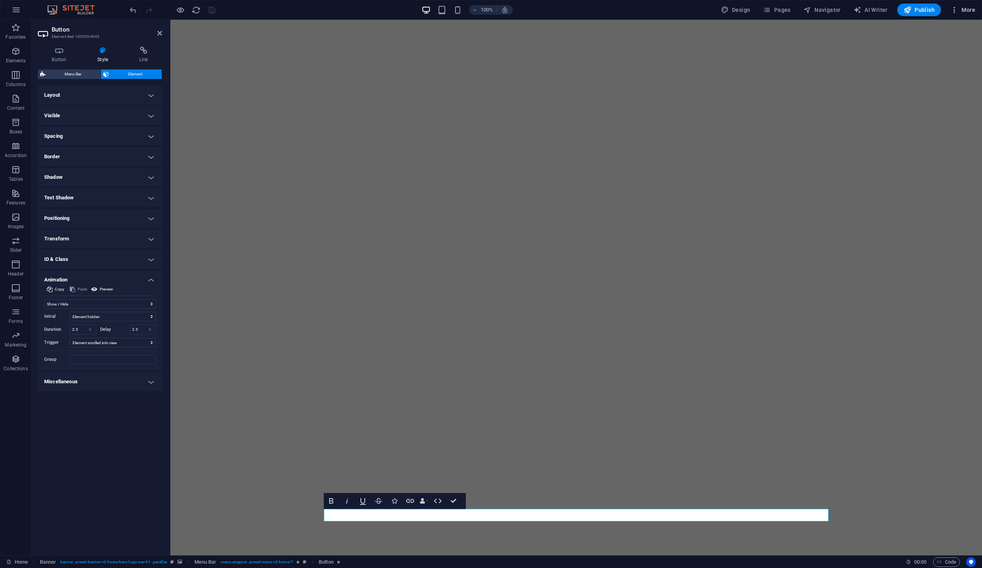
click at [972, 11] on span "More" at bounding box center [963, 10] width 25 height 8
